Goal: Obtain resource: Obtain resource

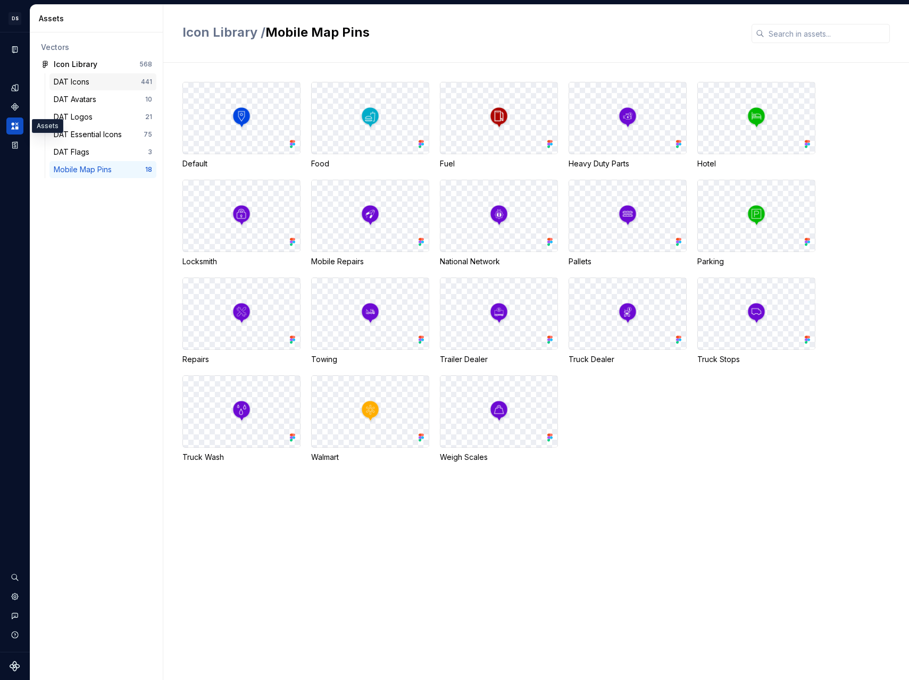
click at [115, 83] on div "DAT Icons" at bounding box center [97, 82] width 87 height 11
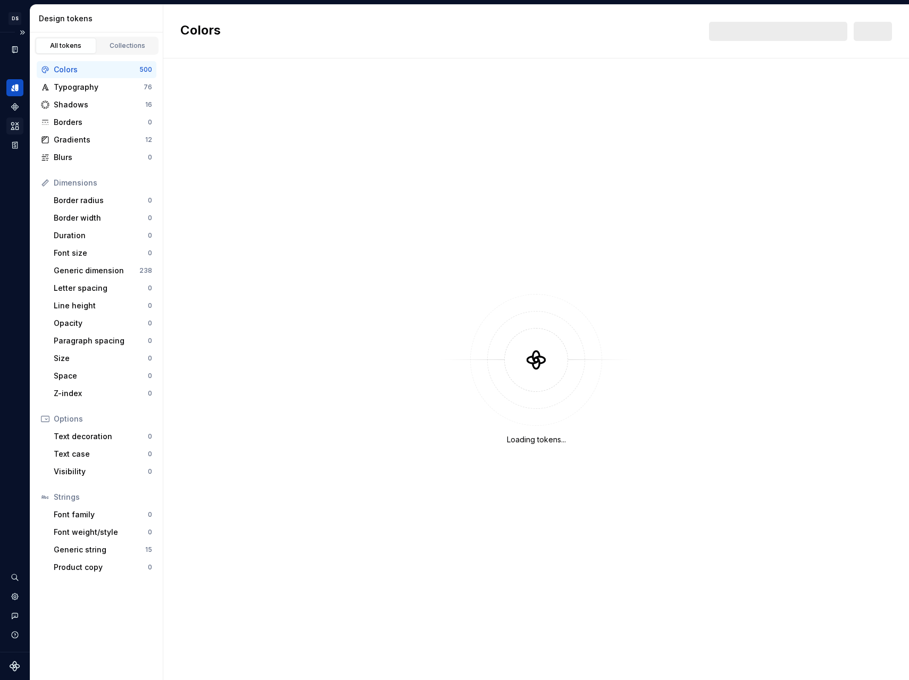
click at [18, 126] on icon "Assets" at bounding box center [15, 126] width 10 height 10
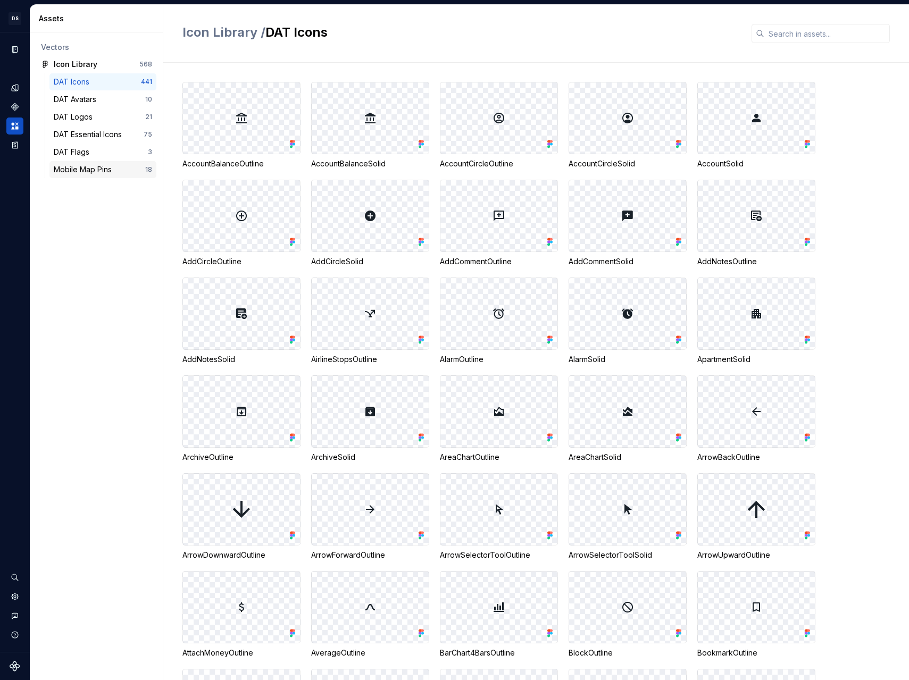
click at [87, 165] on div "Mobile Map Pins" at bounding box center [85, 169] width 62 height 11
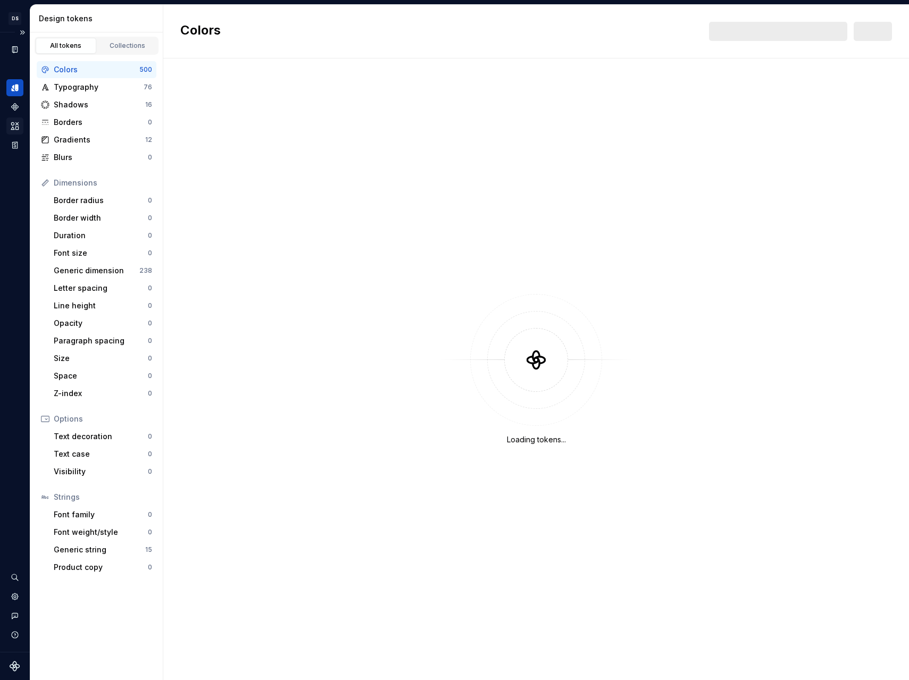
click at [22, 126] on div "Assets" at bounding box center [14, 126] width 17 height 17
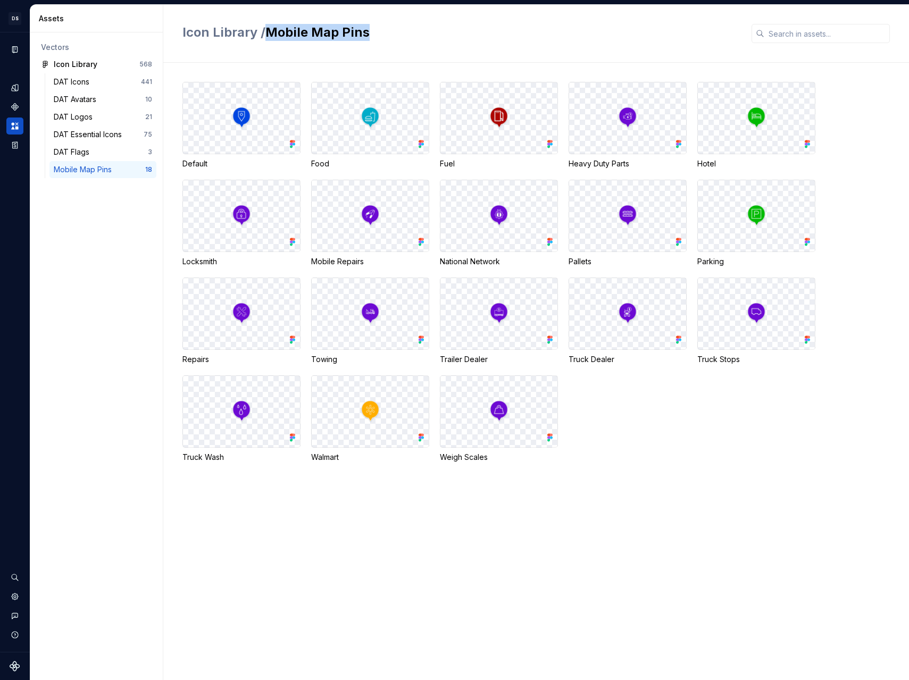
drag, startPoint x: 270, startPoint y: 30, endPoint x: 368, endPoint y: 29, distance: 98.4
click at [368, 29] on h2 "Icon Library / Mobile Map Pins" at bounding box center [460, 32] width 556 height 17
copy h2 "Mobile Map Pins"
click at [538, 49] on div "Icon Library / Mobile Map Pins" at bounding box center [535, 34] width 745 height 58
